Goal: Information Seeking & Learning: Learn about a topic

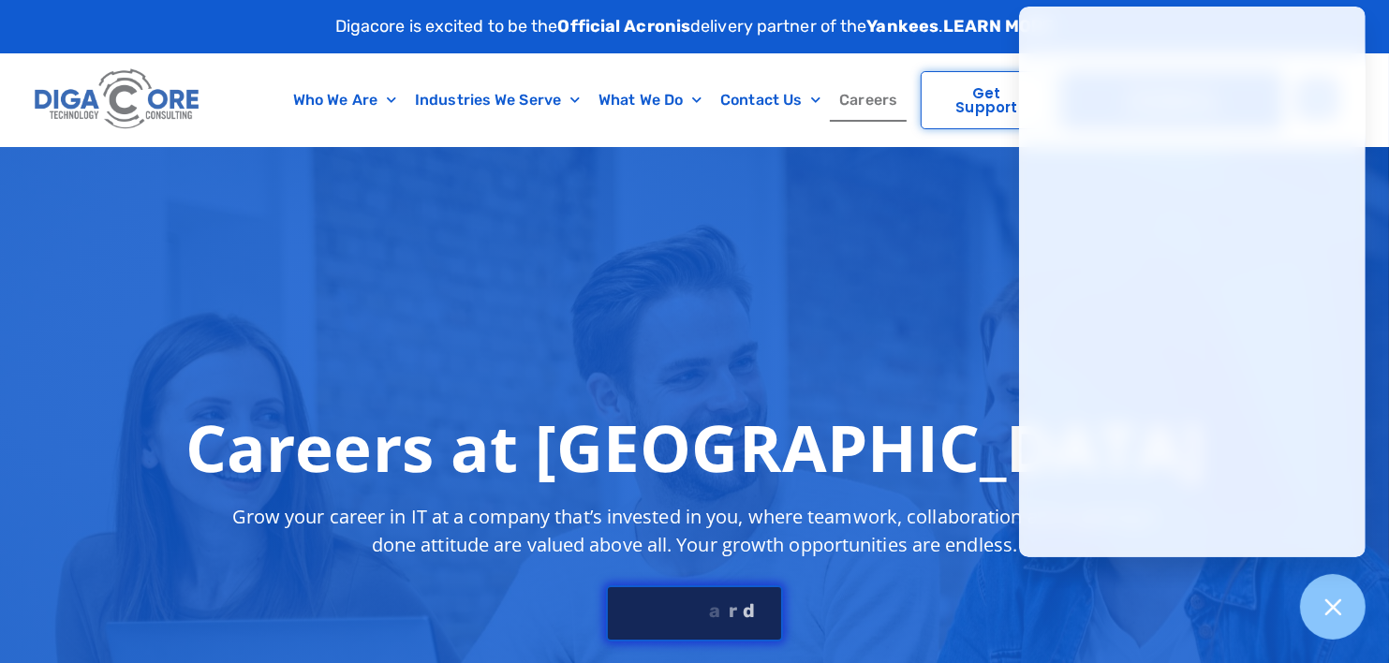
click at [691, 619] on link "S e e J o b B o a r d" at bounding box center [694, 613] width 176 height 56
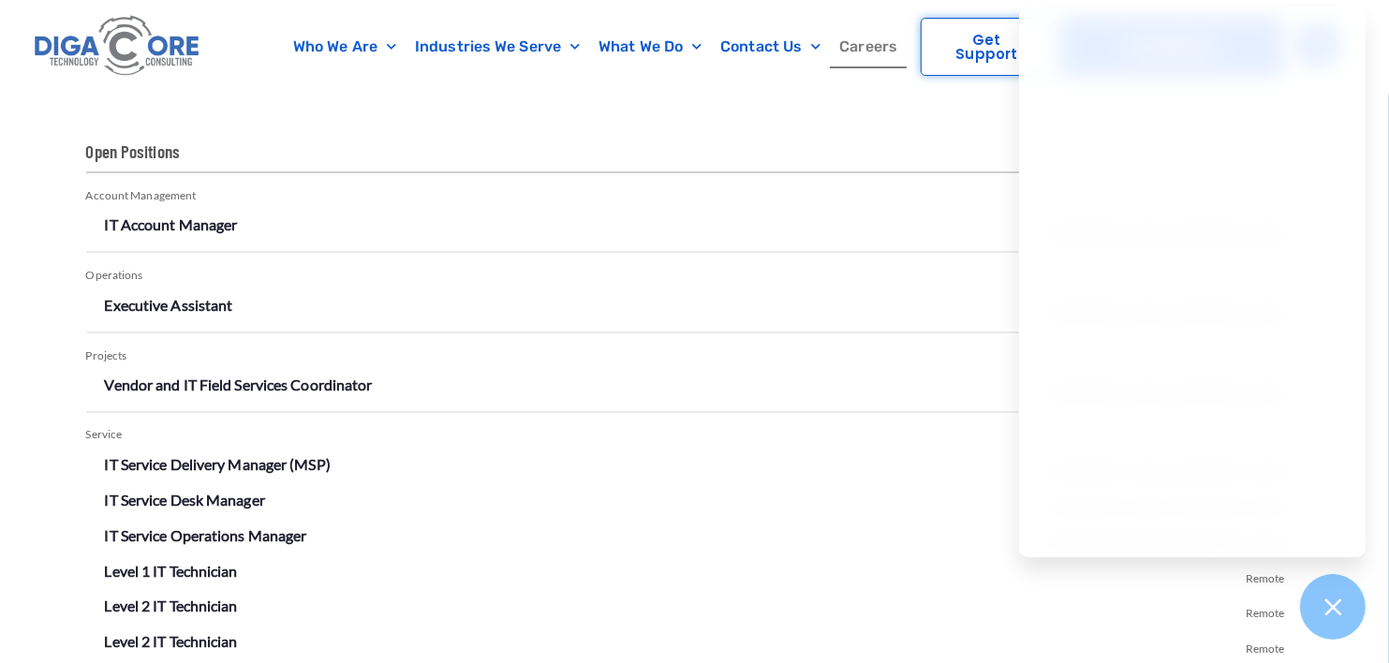
scroll to position [3204, 0]
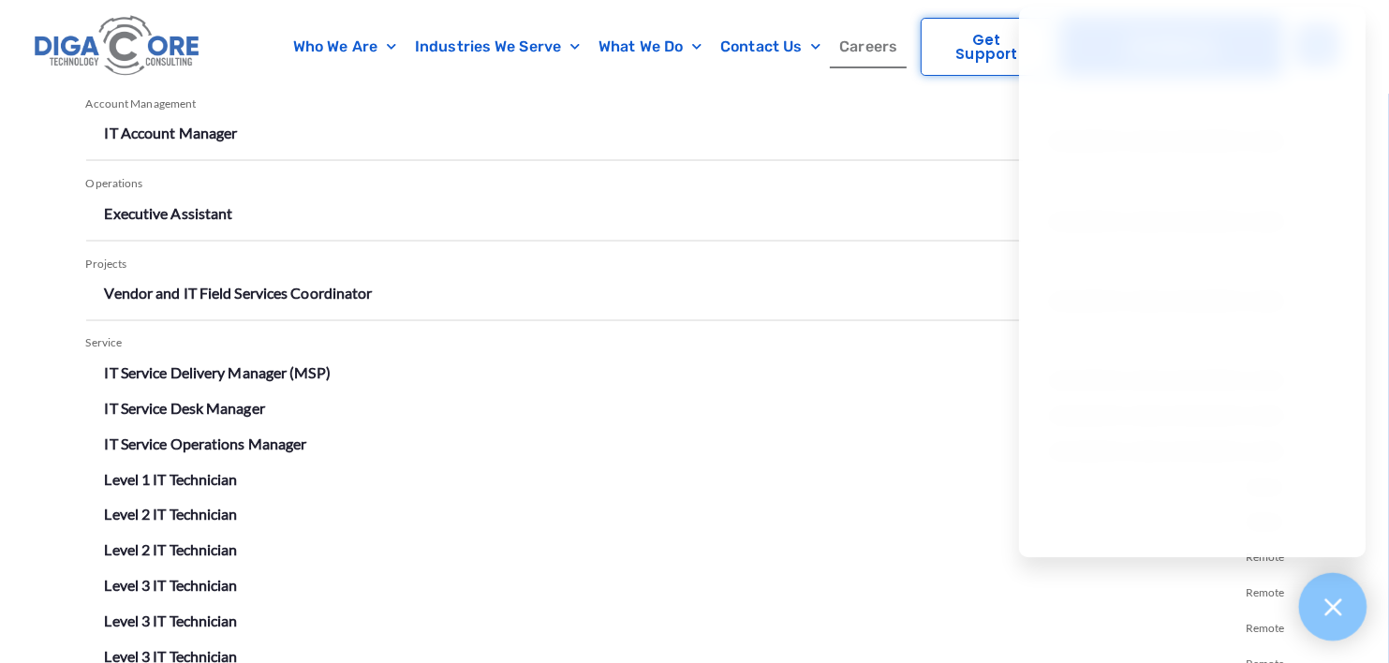
click at [1330, 605] on icon at bounding box center [1332, 606] width 17 height 17
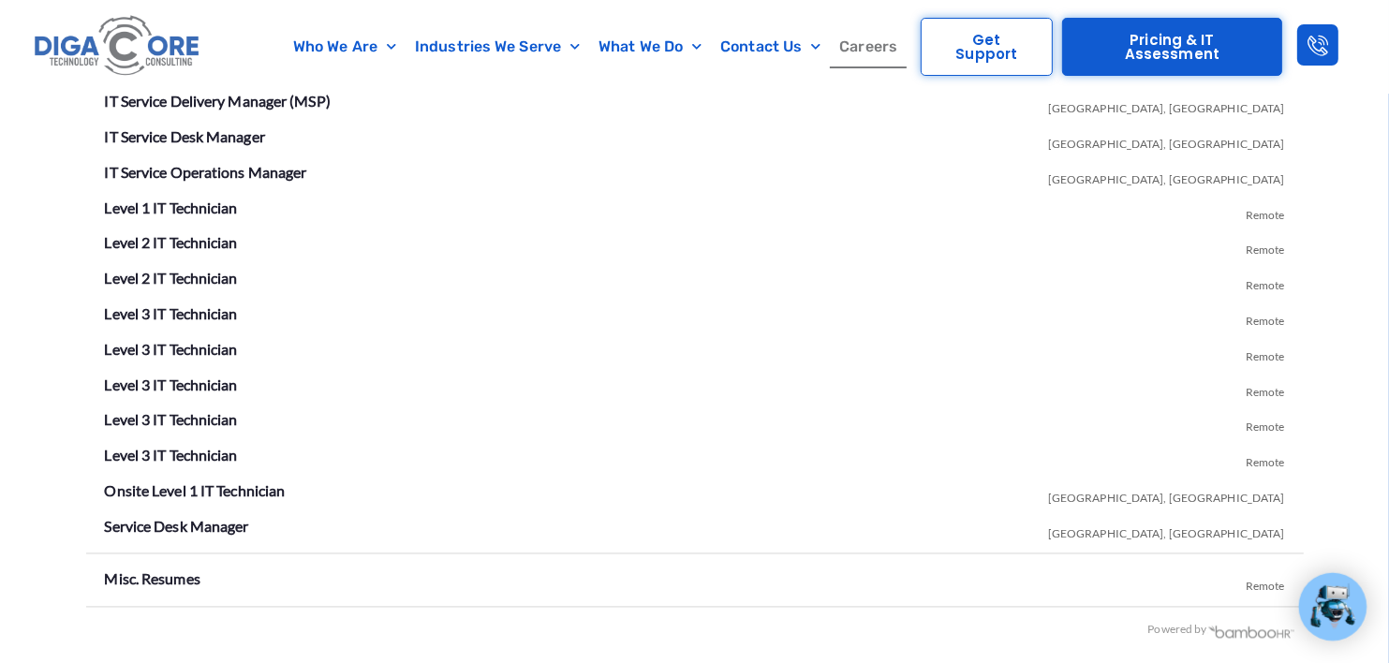
scroll to position [3467, 0]
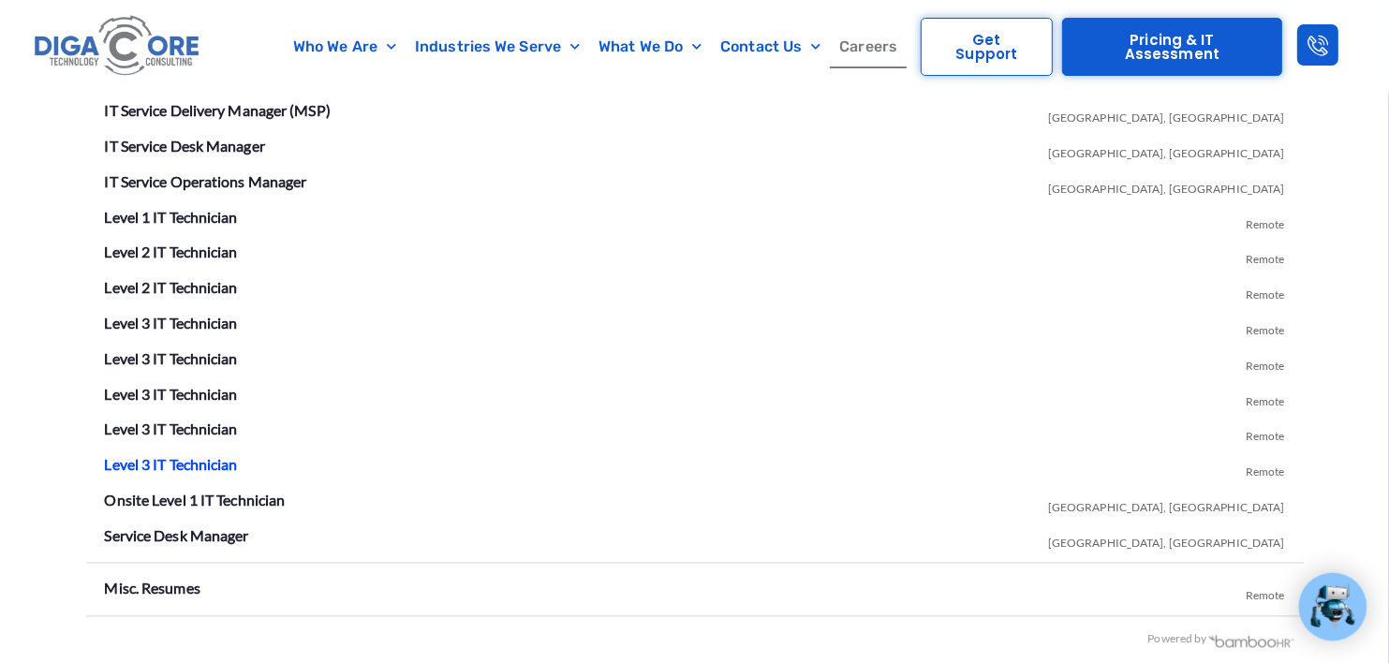
click at [162, 457] on link "Level 3 IT Technician" at bounding box center [171, 465] width 133 height 18
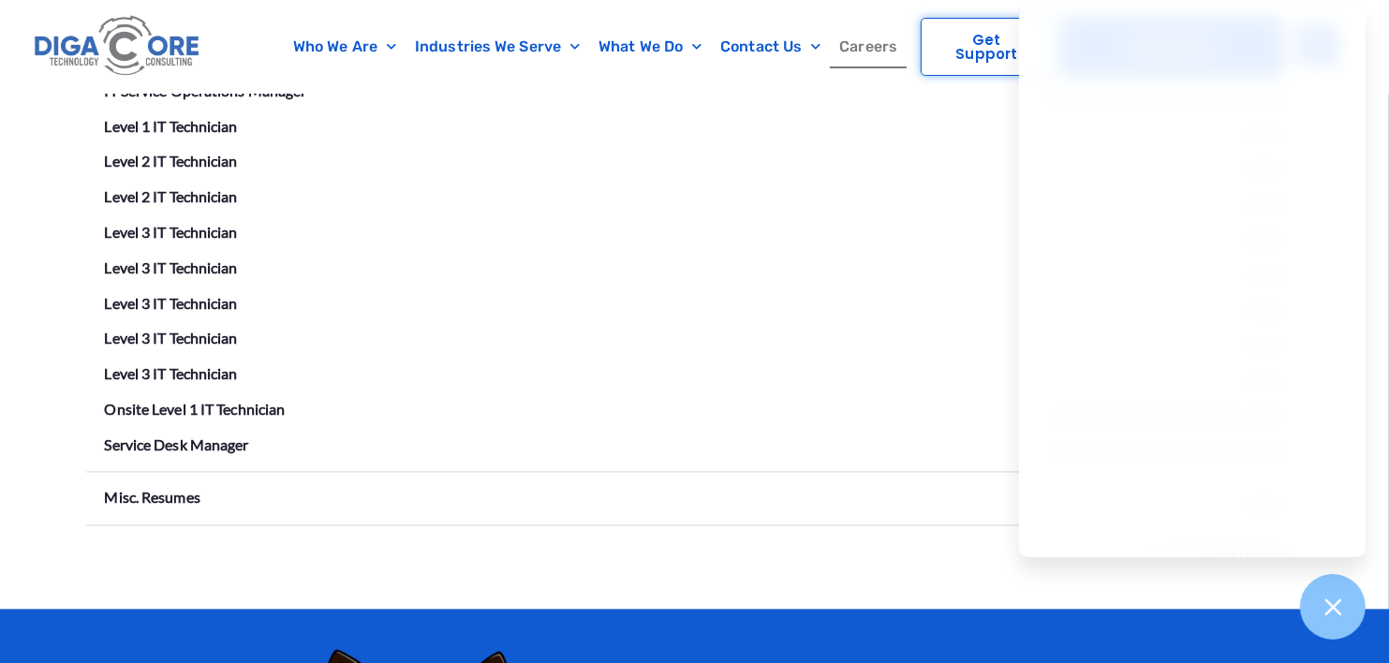
scroll to position [3568, 0]
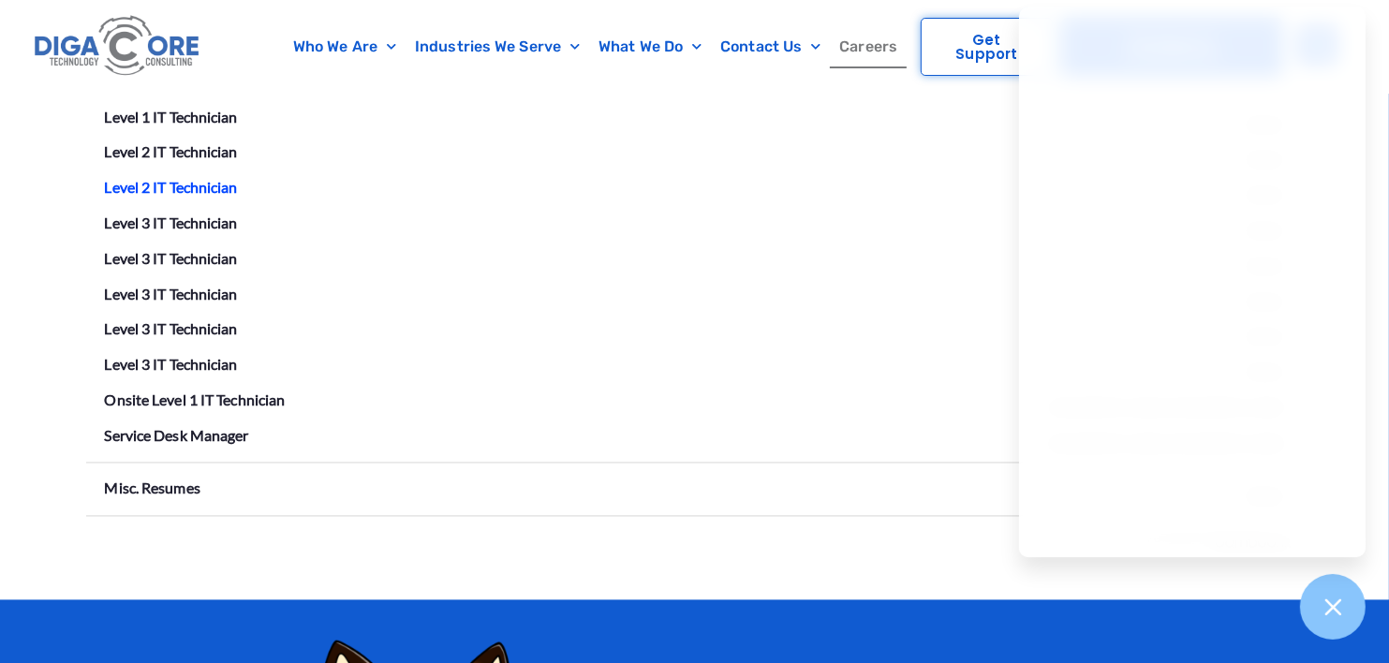
click at [172, 184] on link "Level 2 IT Technician" at bounding box center [171, 187] width 133 height 18
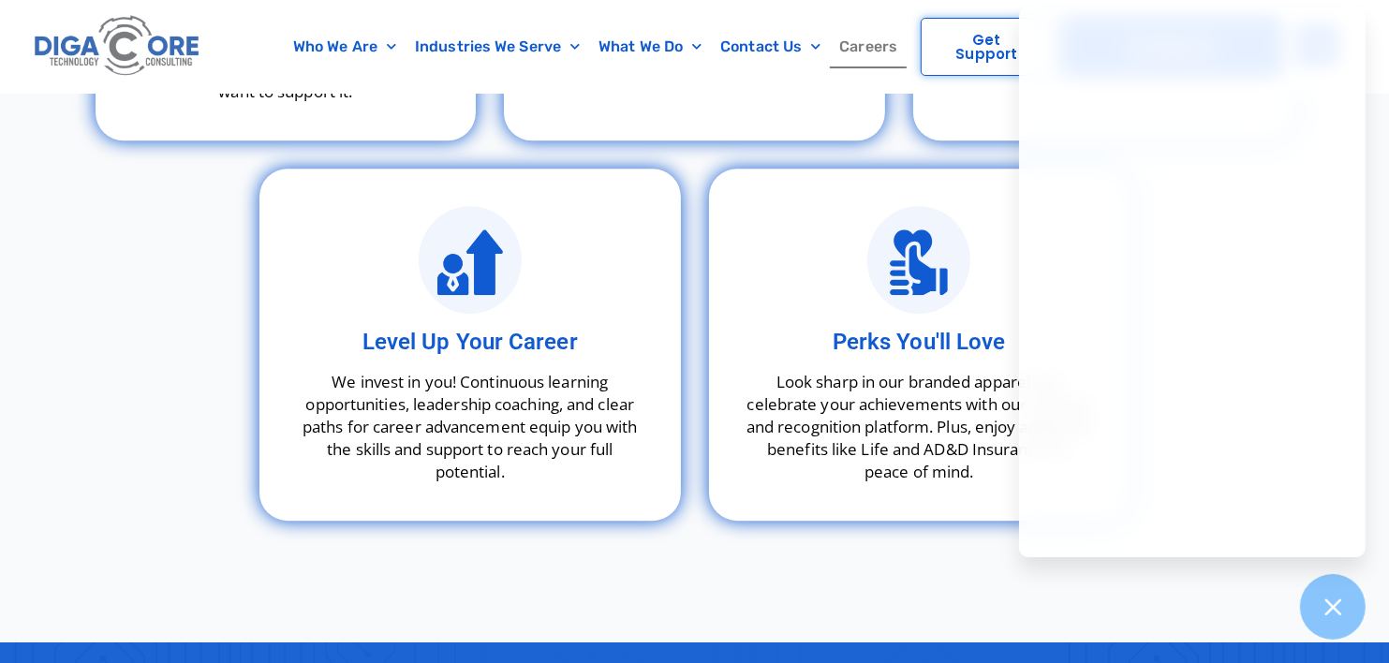
scroll to position [5483, 0]
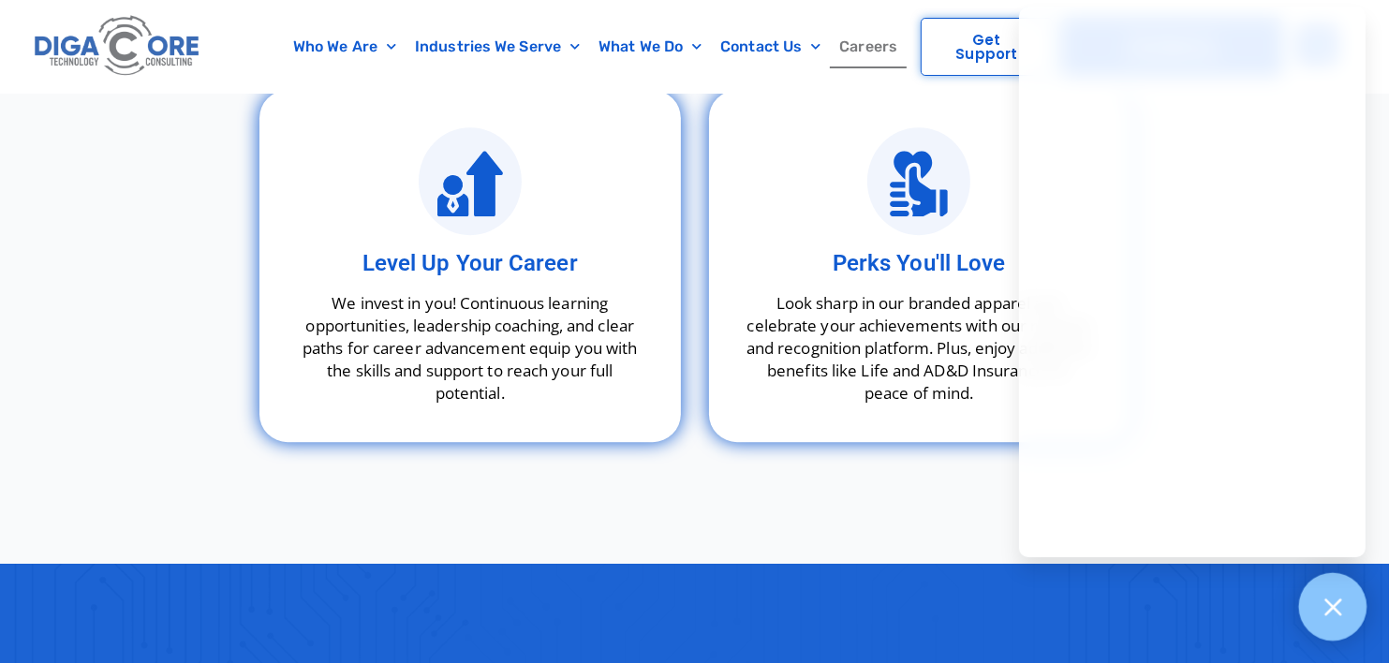
click at [1333, 596] on icon at bounding box center [1332, 607] width 24 height 24
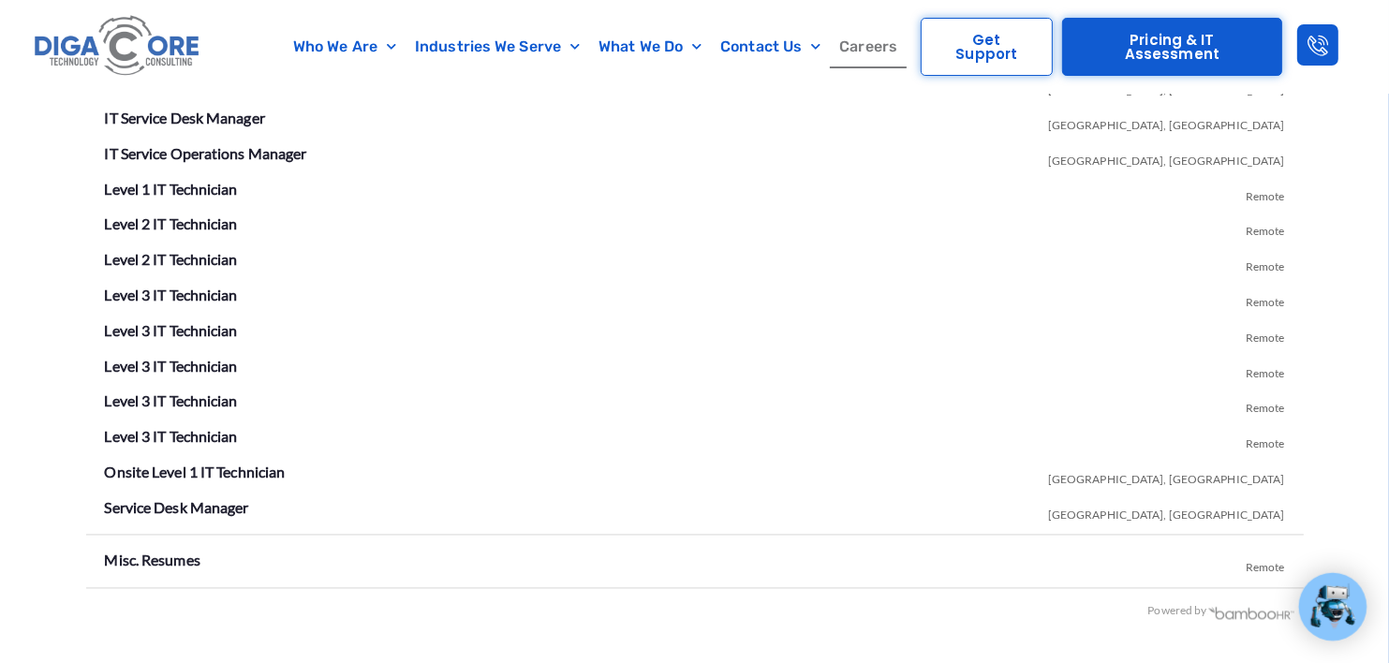
scroll to position [3497, 0]
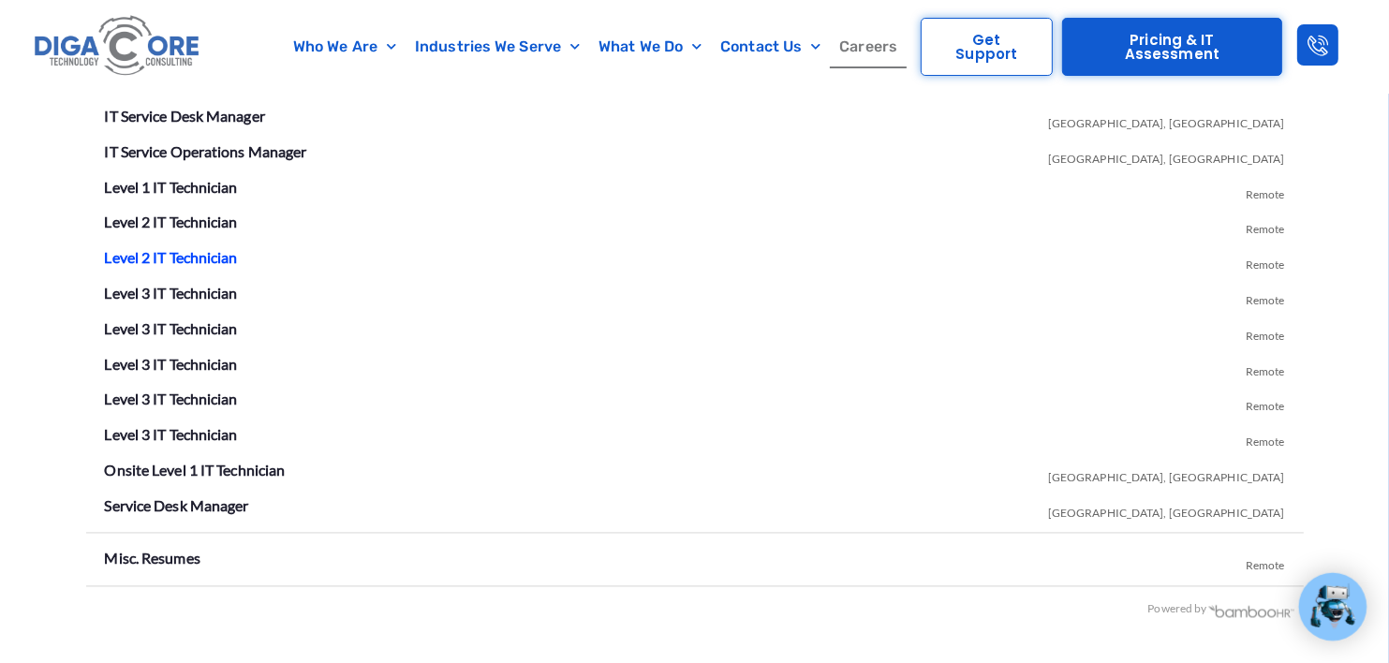
click at [189, 253] on link "Level 2 IT Technician" at bounding box center [171, 257] width 133 height 18
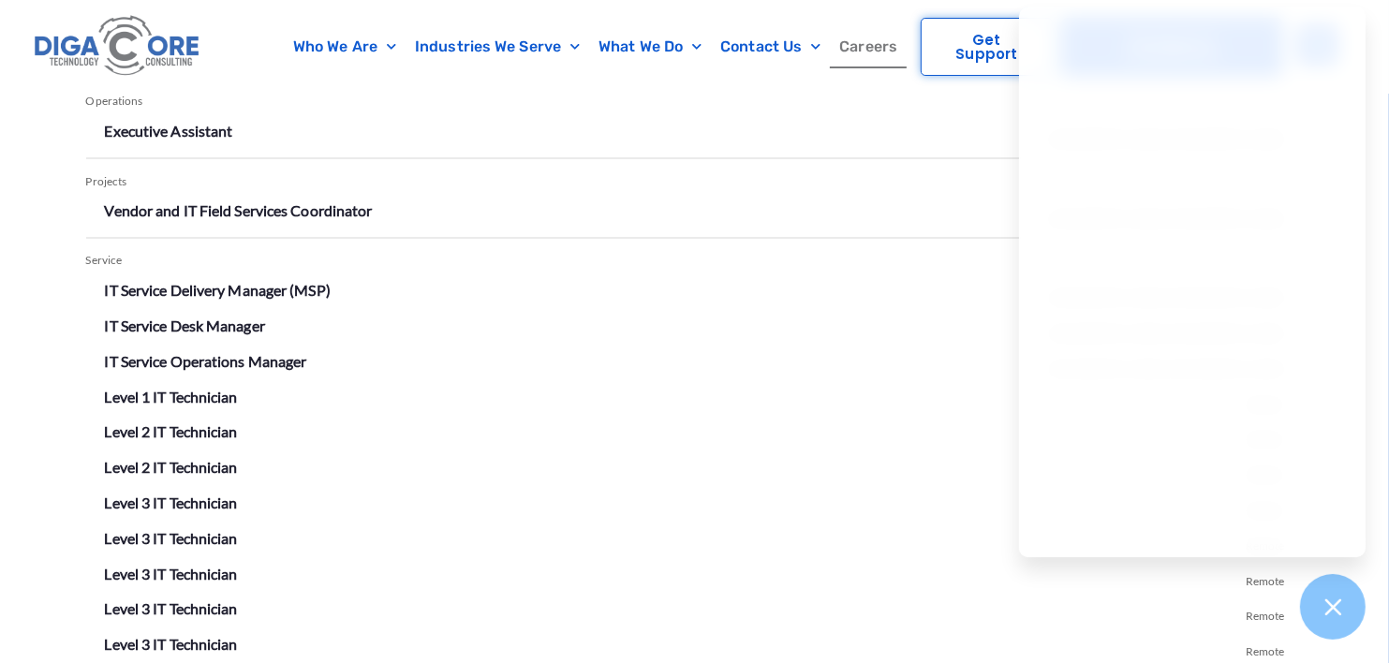
scroll to position [3277, 0]
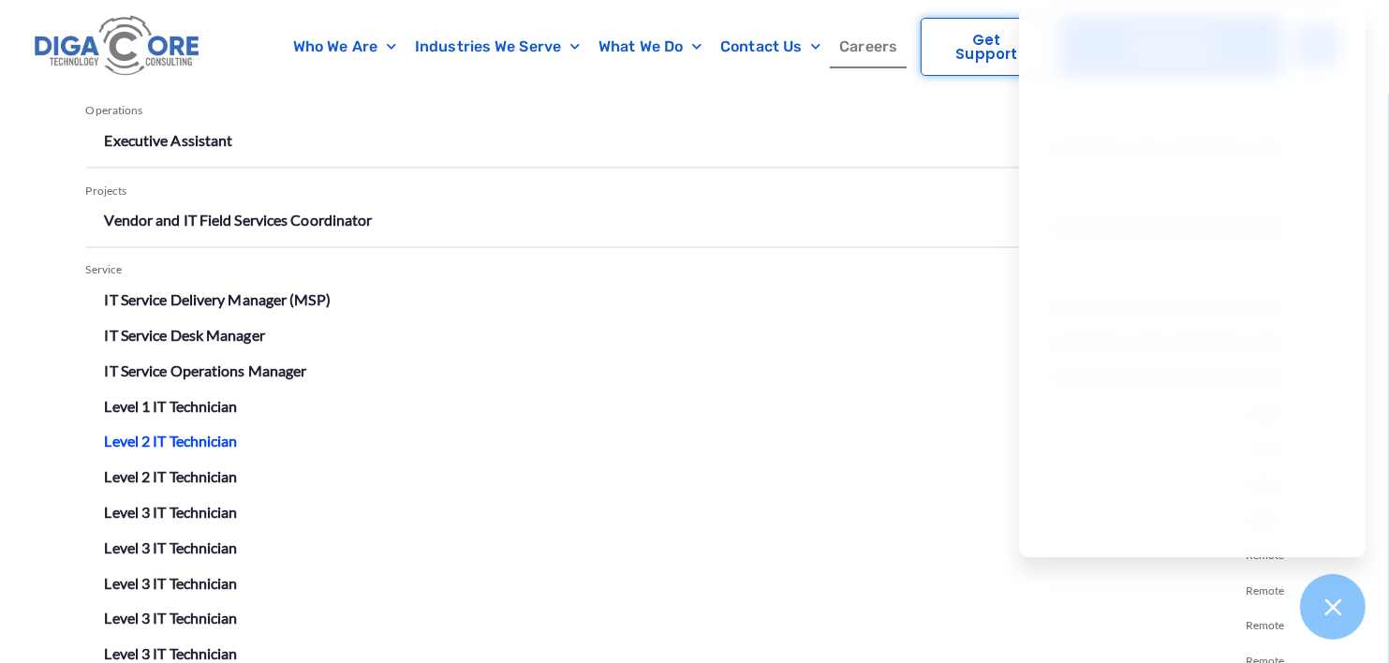
click at [195, 441] on link "Level 2 IT Technician" at bounding box center [171, 442] width 133 height 18
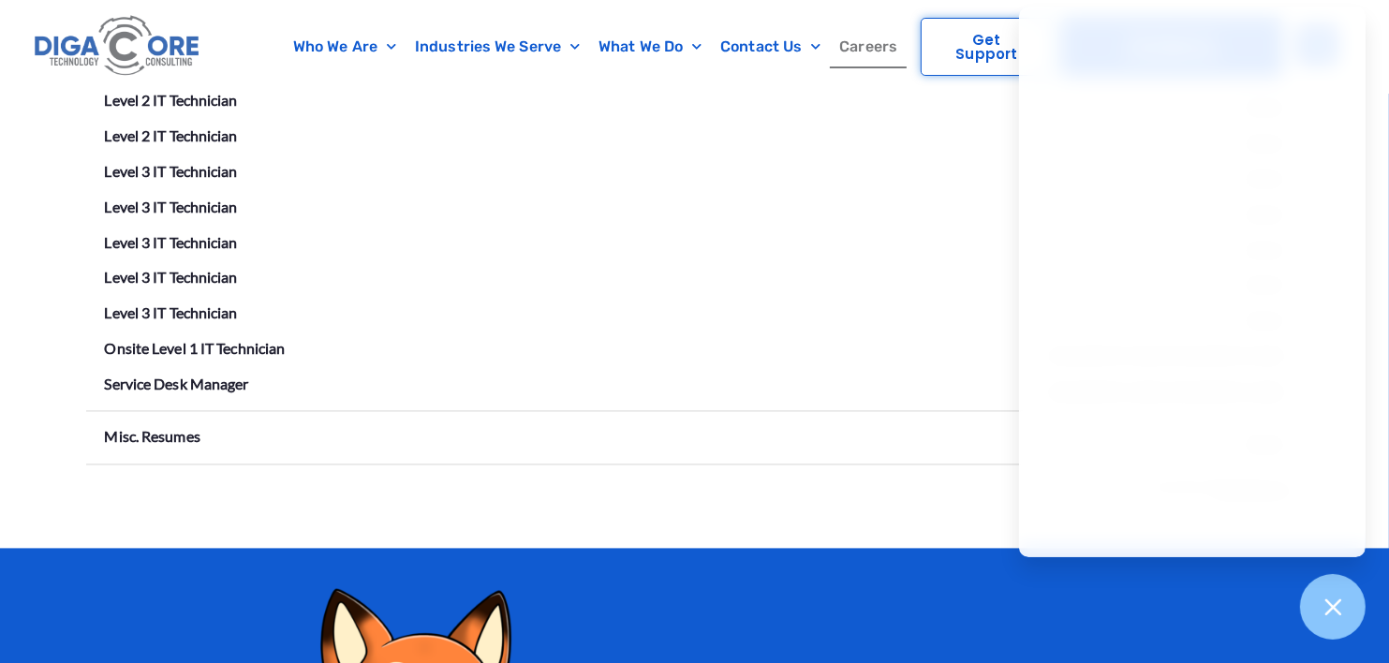
scroll to position [3581, 0]
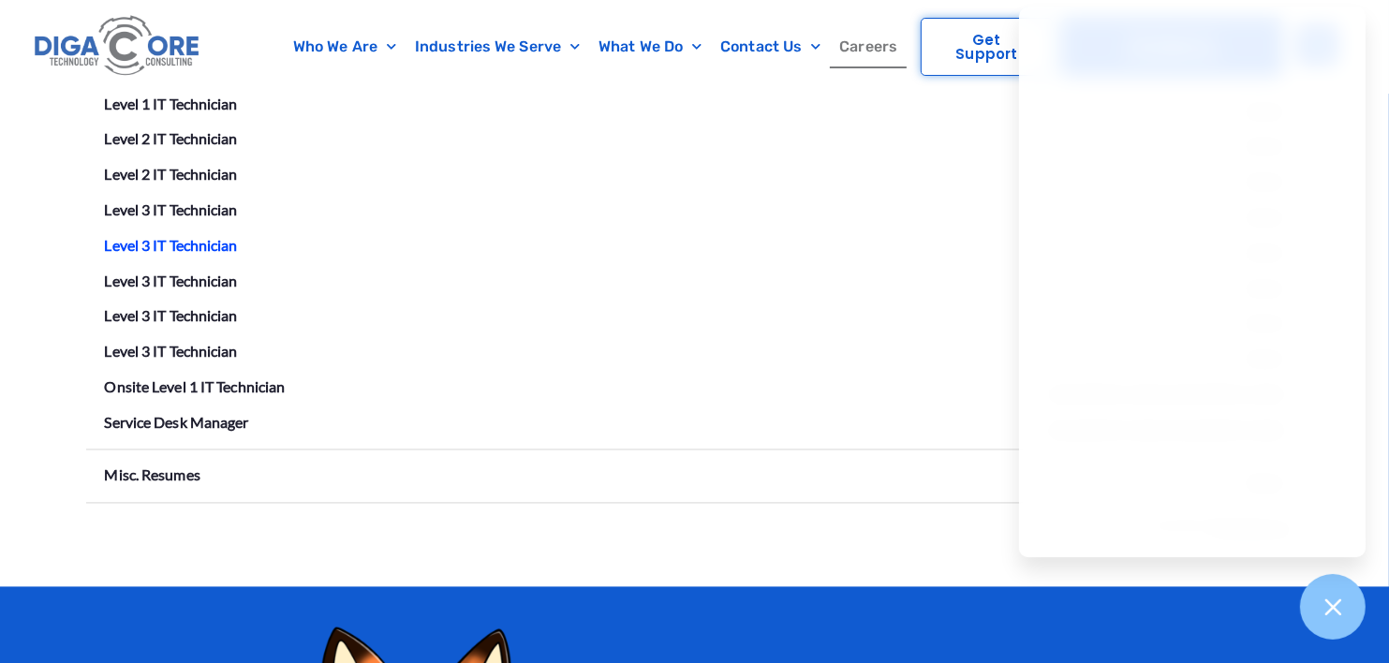
click at [210, 241] on link "Level 3 IT Technician" at bounding box center [171, 245] width 133 height 18
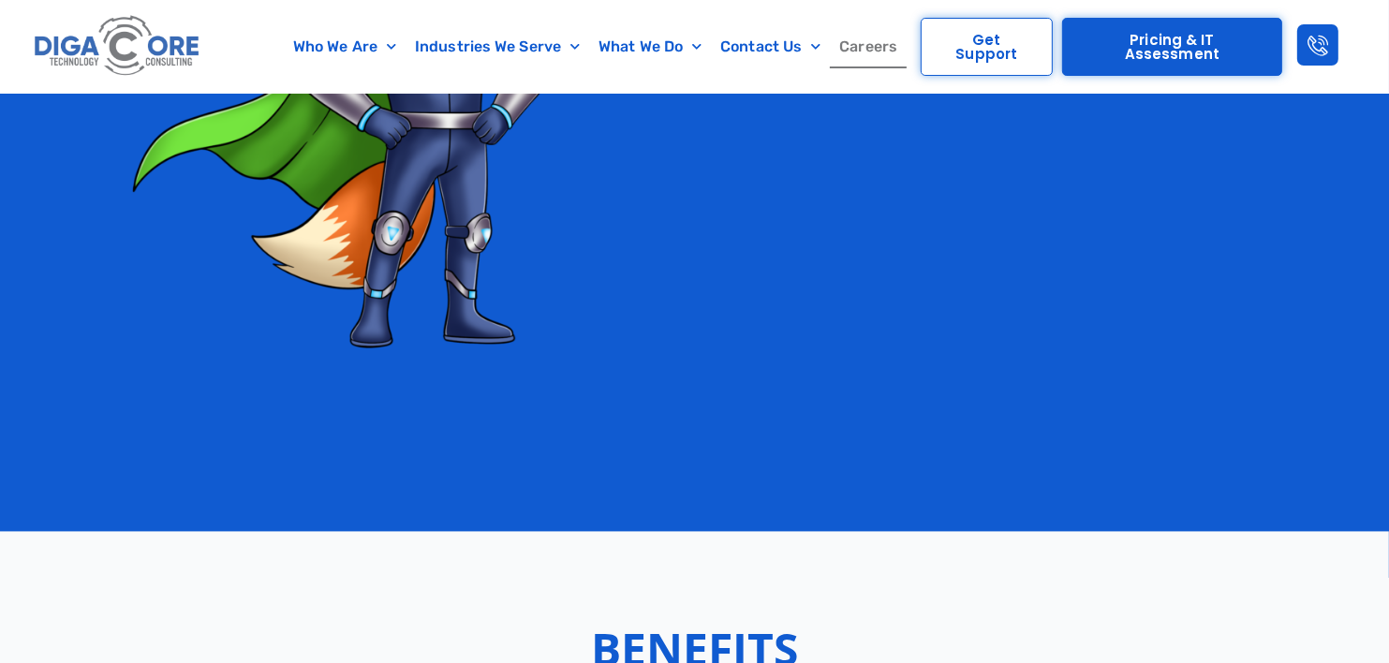
scroll to position [4410, 0]
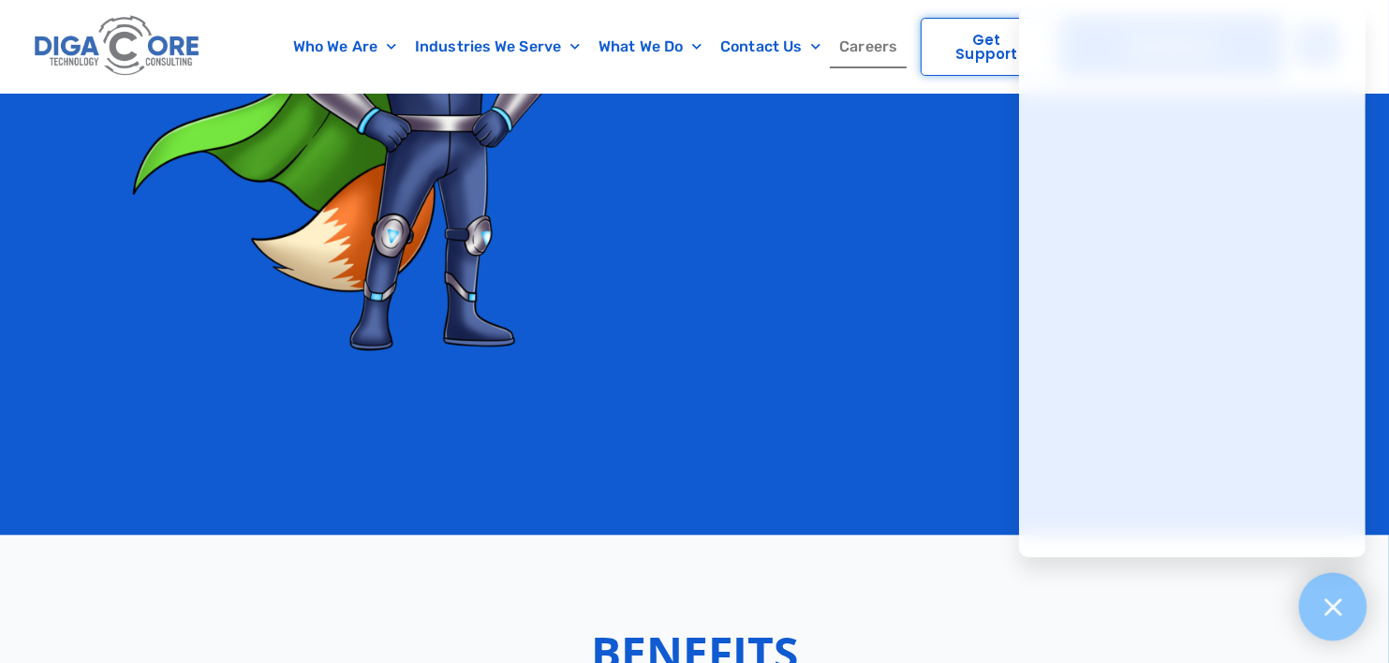
click at [1328, 599] on icon at bounding box center [1332, 607] width 24 height 24
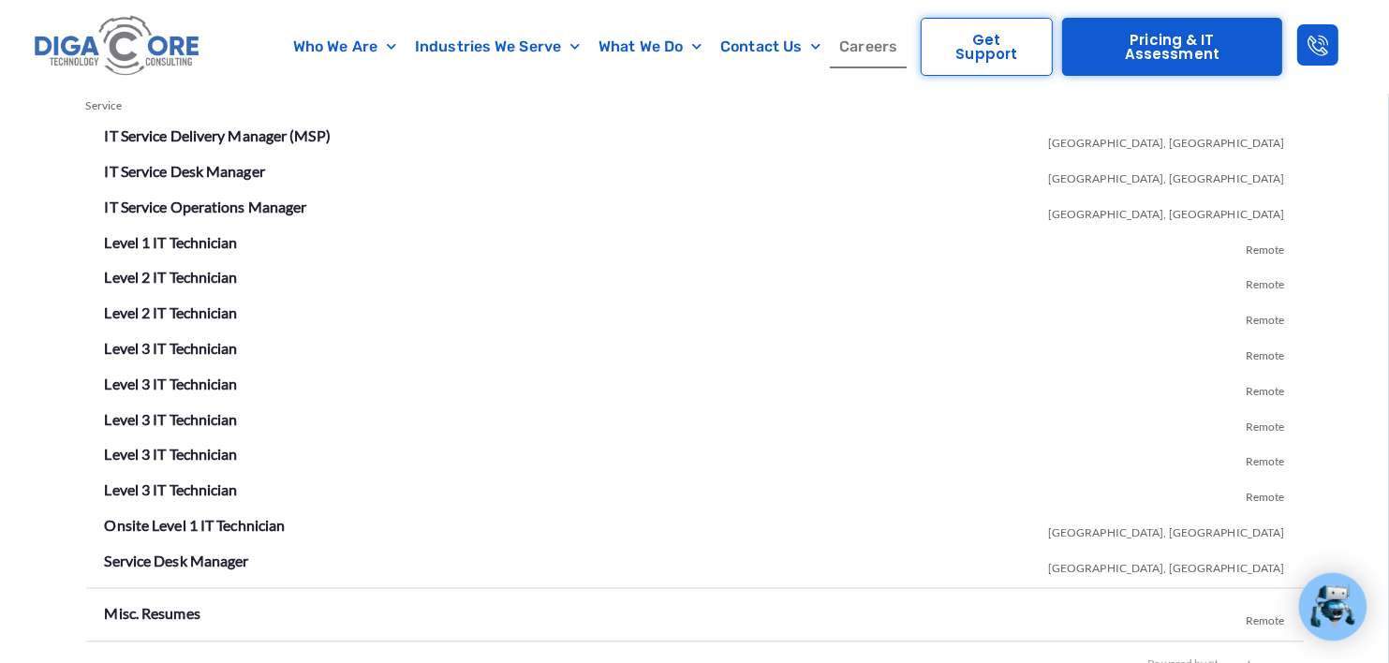
scroll to position [3436, 0]
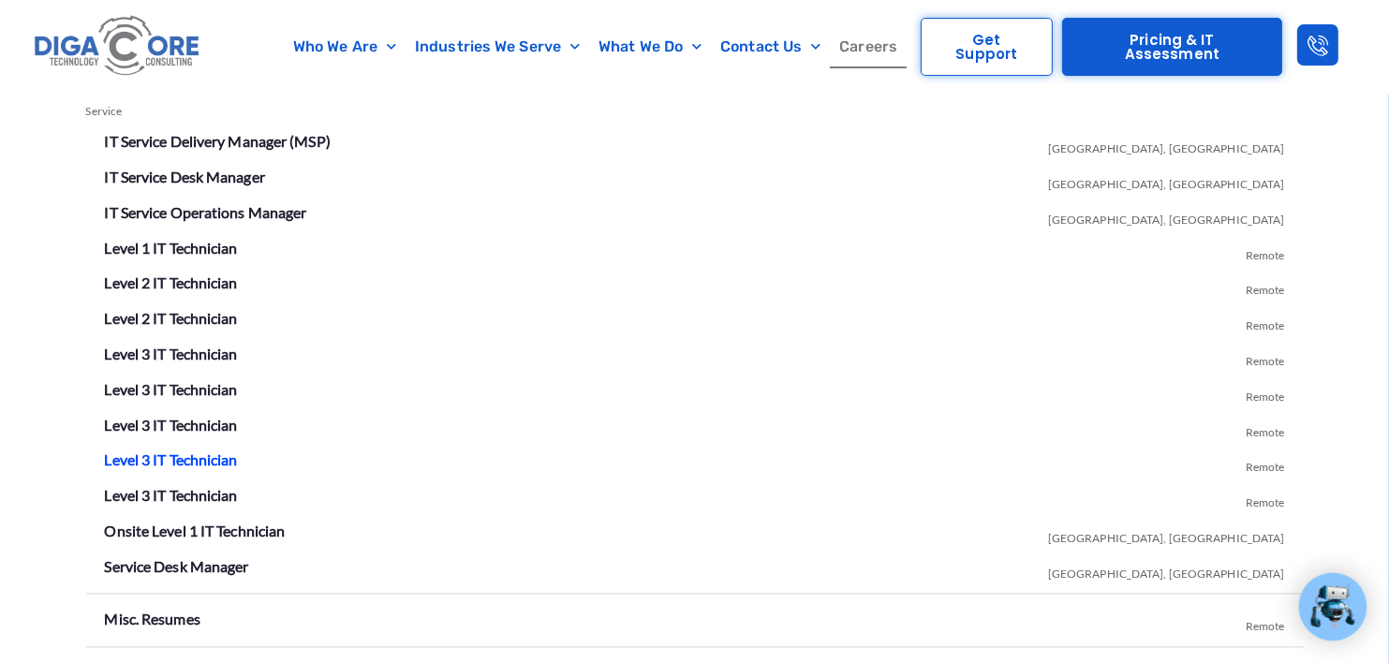
click at [156, 455] on link "Level 3 IT Technician" at bounding box center [171, 460] width 133 height 18
